Goal: Information Seeking & Learning: Check status

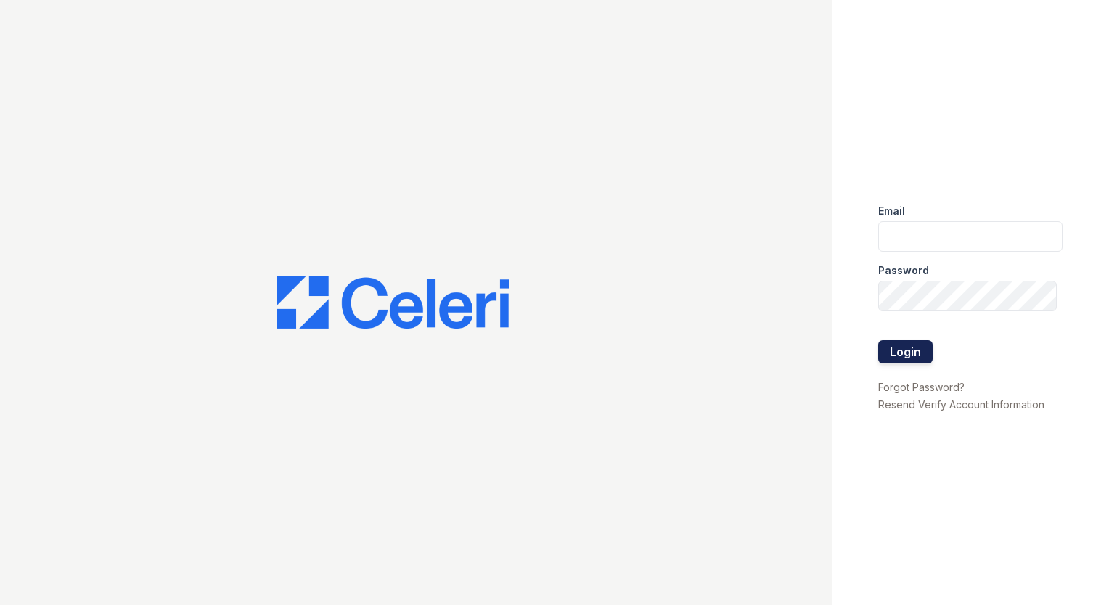
type input "amgonzalez@willowbridgepc.com"
click at [911, 349] on button "Login" at bounding box center [905, 351] width 54 height 23
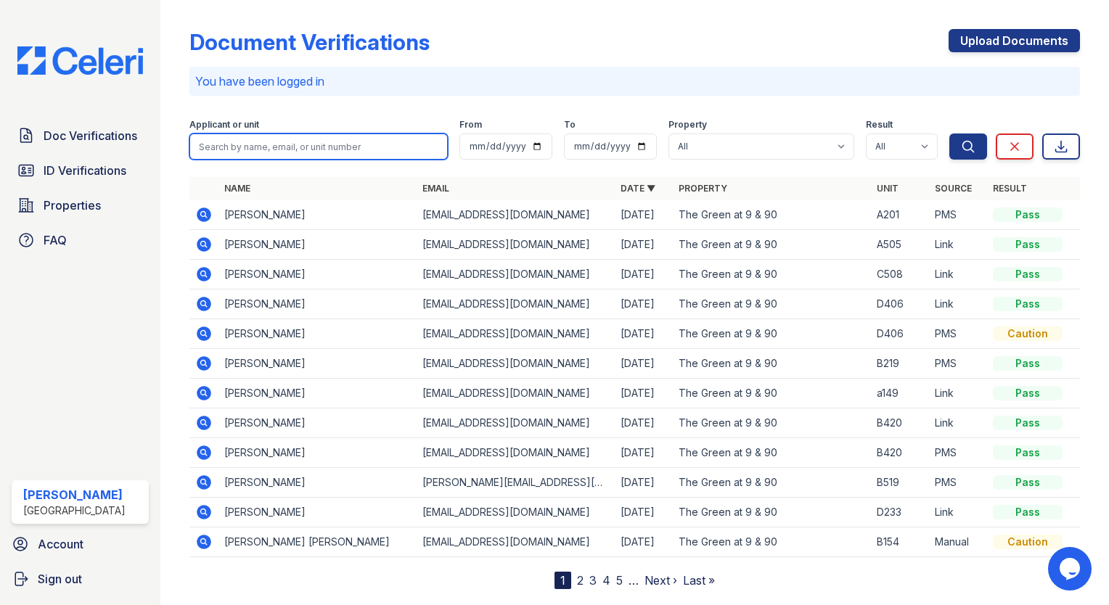
click at [297, 145] on input "search" at bounding box center [318, 147] width 258 height 26
type input "lynch"
click at [949, 134] on button "Search" at bounding box center [968, 147] width 38 height 26
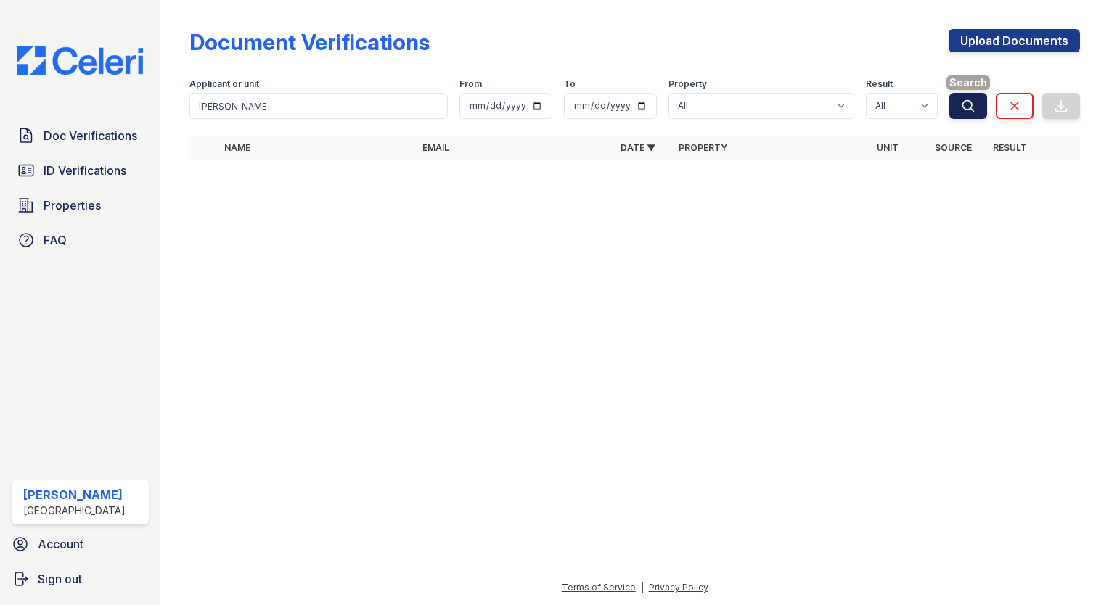
click at [975, 110] on button "Search" at bounding box center [968, 106] width 38 height 26
click at [97, 164] on span "ID Verifications" at bounding box center [85, 170] width 83 height 17
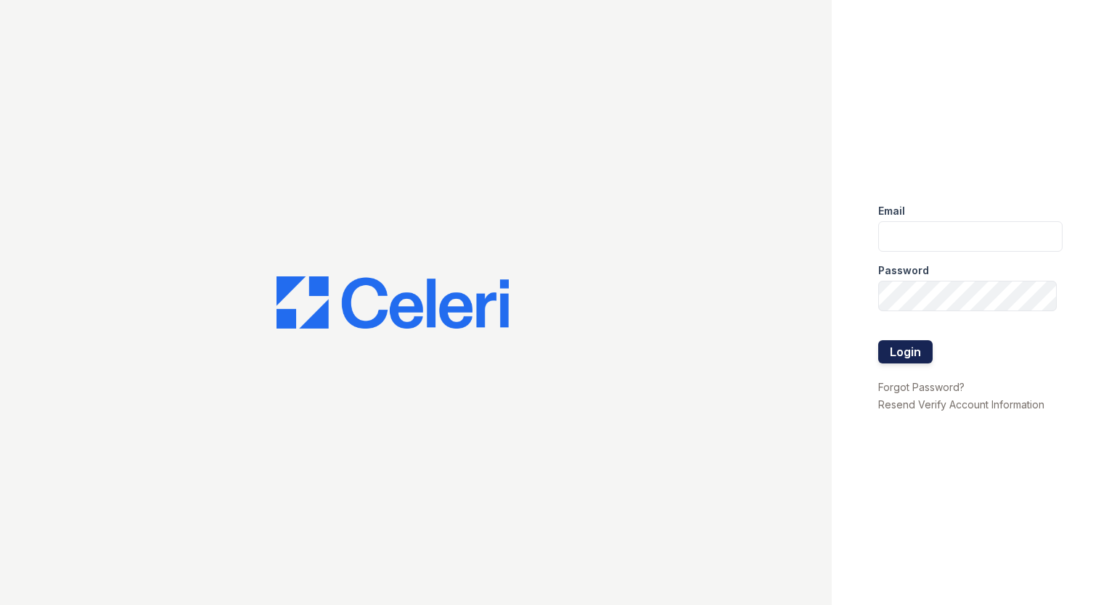
type input "amgonzalez@willowbridgepc.com"
click at [896, 353] on button "Login" at bounding box center [905, 351] width 54 height 23
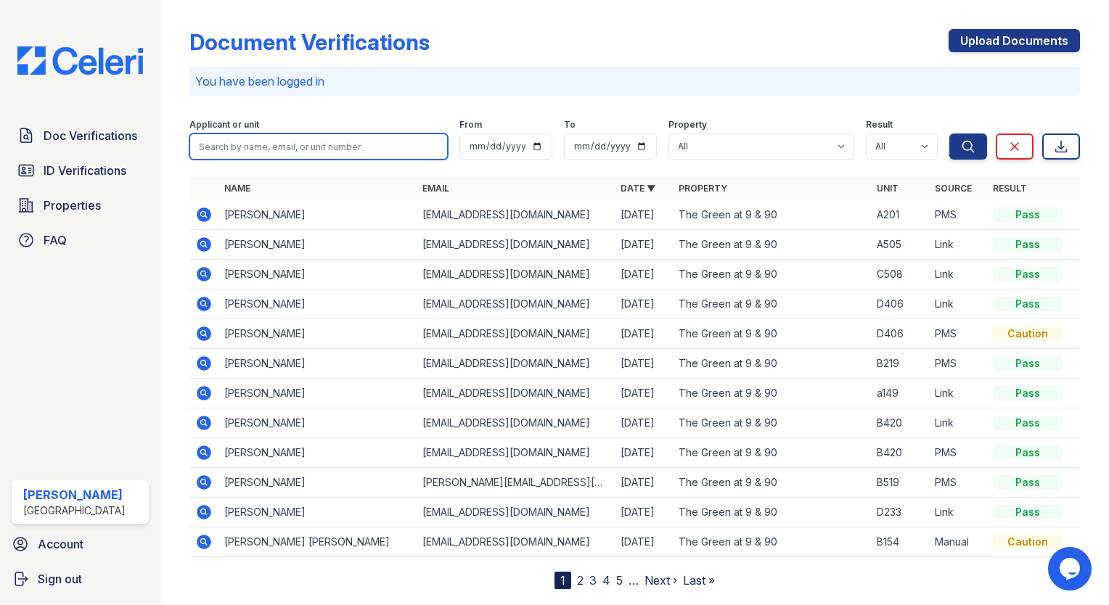
click at [220, 145] on input "search" at bounding box center [318, 147] width 258 height 26
type input "young"
click at [949, 134] on button "Search" at bounding box center [968, 147] width 38 height 26
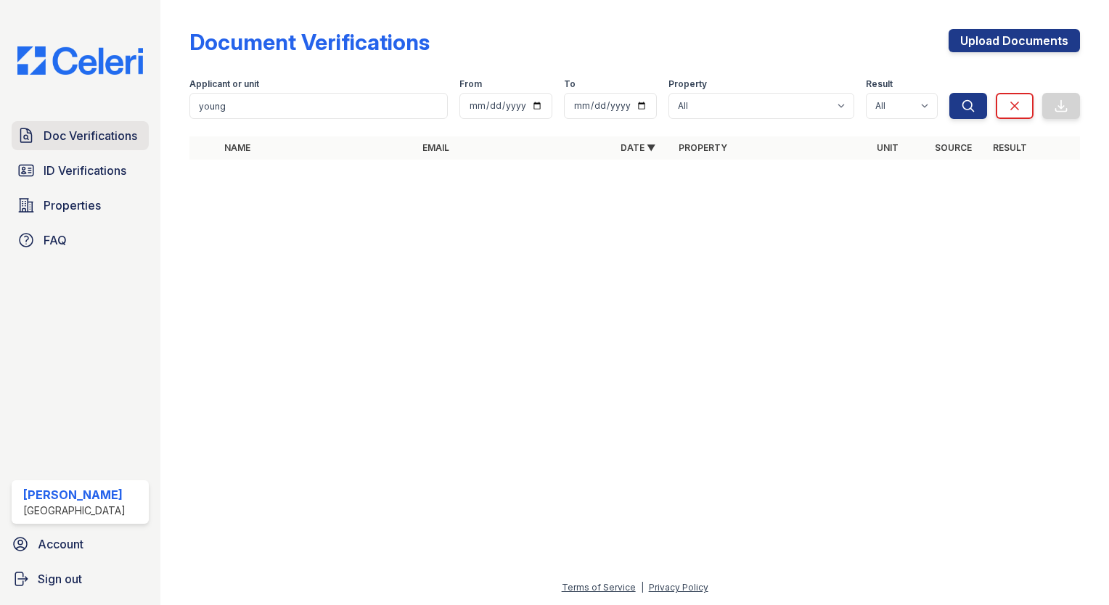
click at [94, 145] on link "Doc Verifications" at bounding box center [80, 135] width 137 height 29
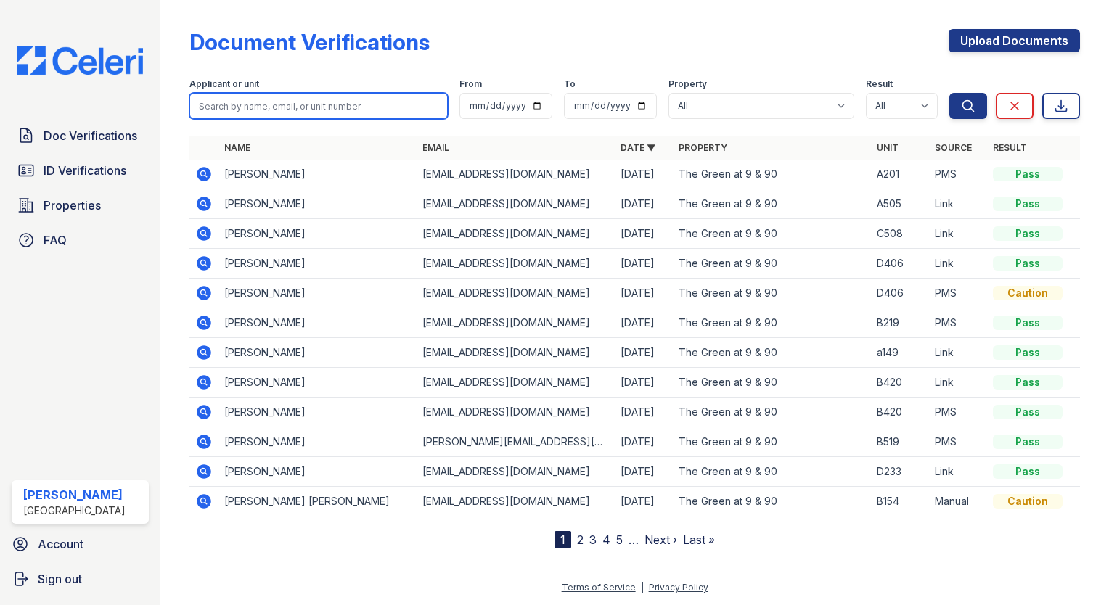
click at [225, 101] on input "search" at bounding box center [318, 106] width 258 height 26
